Goal: Navigation & Orientation: Go to known website

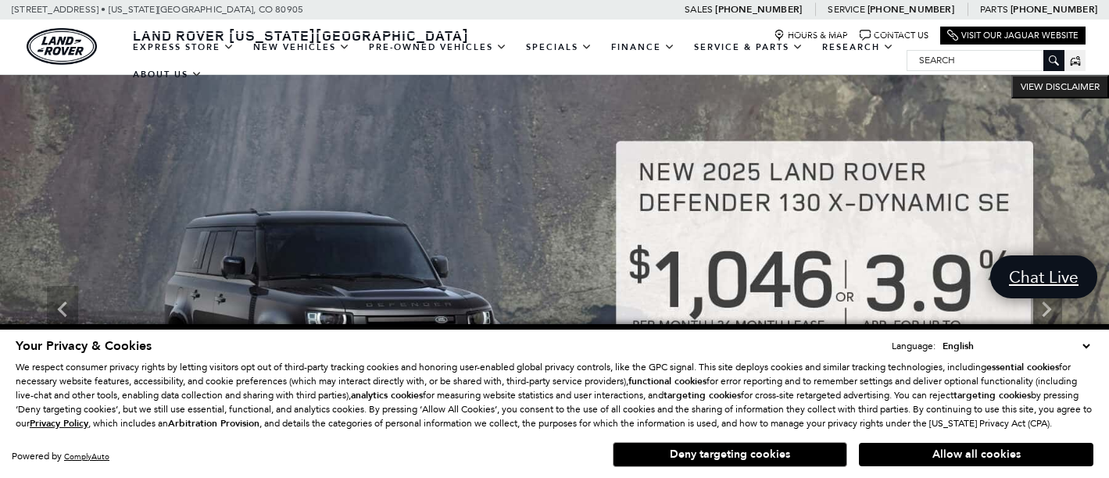
click at [496, 446] on div "Powered by ComplyAuto Allow all cookies Deny targeting cookies" at bounding box center [555, 452] width 1078 height 29
click at [953, 458] on button "Allow all cookies" at bounding box center [976, 454] width 234 height 23
